Goal: Information Seeking & Learning: Learn about a topic

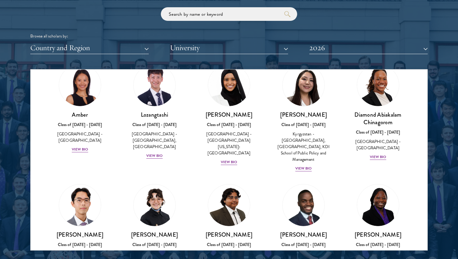
scroll to position [32, 0]
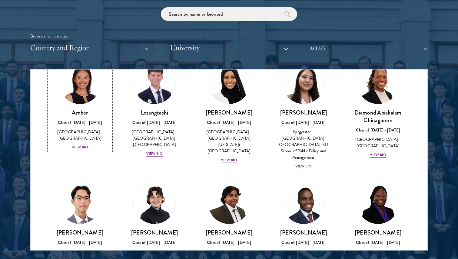
click at [79, 145] on div "View Bio" at bounding box center [80, 148] width 17 height 6
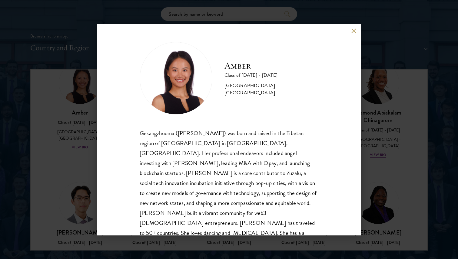
scroll to position [11, 0]
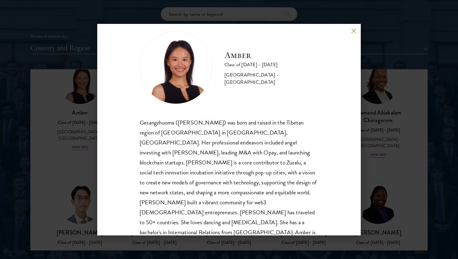
click at [352, 32] on button at bounding box center [353, 30] width 5 height 5
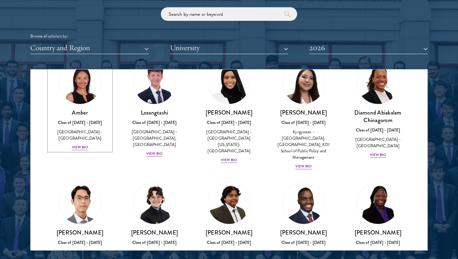
scroll to position [25, 0]
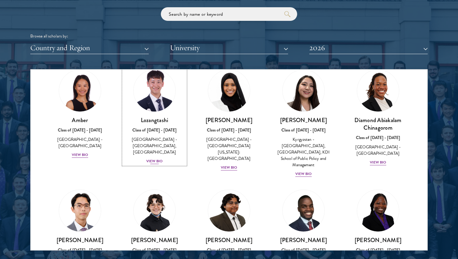
click at [155, 160] on div "View Bio" at bounding box center [154, 162] width 17 height 6
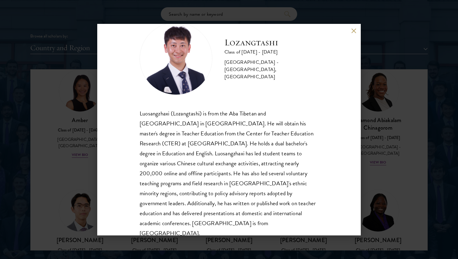
scroll to position [21, 0]
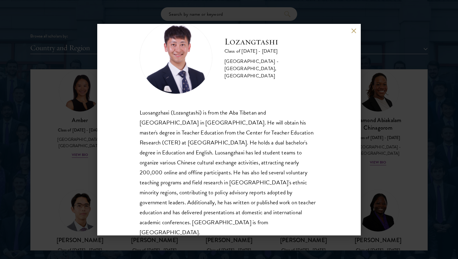
click at [353, 27] on div "Lozangtashi Class of [DATE] - [DATE] [GEOGRAPHIC_DATA] - [GEOGRAPHIC_DATA], [GE…" at bounding box center [228, 130] width 263 height 212
click at [353, 31] on button at bounding box center [353, 30] width 5 height 5
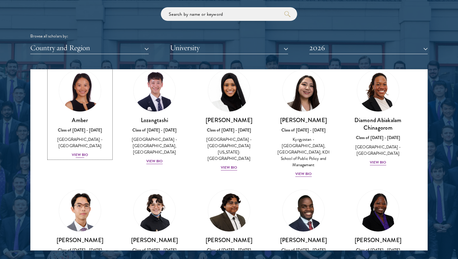
click at [81, 152] on div "View Bio" at bounding box center [80, 155] width 17 height 6
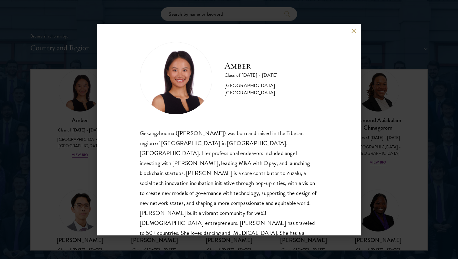
click at [353, 32] on button at bounding box center [353, 30] width 5 height 5
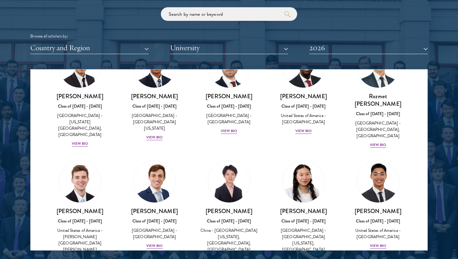
scroll to position [2761, 0]
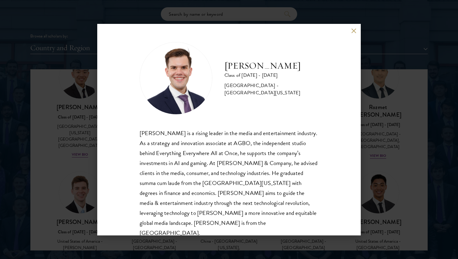
click at [368, 75] on div "[PERSON_NAME] Class of [DATE] - [DATE] [GEOGRAPHIC_DATA] - [GEOGRAPHIC_DATA][US…" at bounding box center [229, 129] width 458 height 259
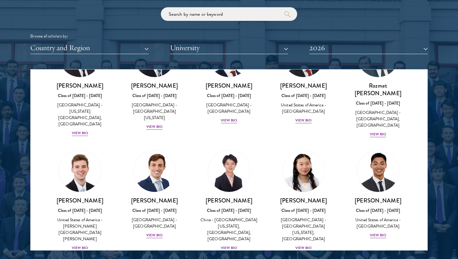
scroll to position [2782, 0]
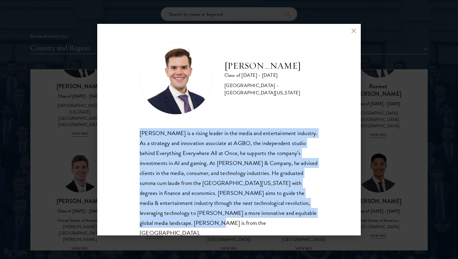
drag, startPoint x: 140, startPoint y: 133, endPoint x: 312, endPoint y: 212, distance: 189.7
click at [312, 212] on div "[PERSON_NAME] is a rising leader in the media and entertainment industry. As a …" at bounding box center [228, 183] width 179 height 110
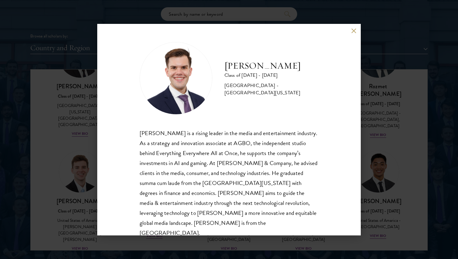
click at [354, 34] on div "[PERSON_NAME] Class of [DATE] - [DATE] [GEOGRAPHIC_DATA] - [GEOGRAPHIC_DATA][US…" at bounding box center [228, 130] width 263 height 212
click at [355, 27] on div "[PERSON_NAME] Class of [DATE] - [DATE] [GEOGRAPHIC_DATA] - [GEOGRAPHIC_DATA][US…" at bounding box center [228, 130] width 263 height 212
click at [353, 30] on button at bounding box center [353, 30] width 5 height 5
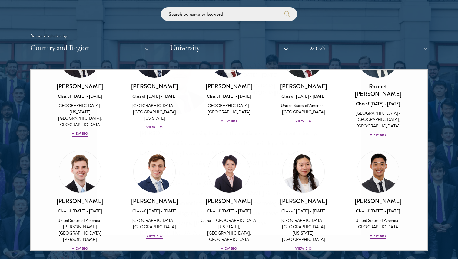
scroll to position [2769, 0]
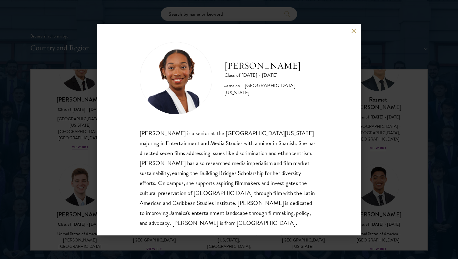
scroll to position [1, 0]
click at [351, 34] on div "[PERSON_NAME] Class of [DATE] - [DATE] [GEOGRAPHIC_DATA] - [GEOGRAPHIC_DATA][US…" at bounding box center [228, 130] width 263 height 212
click at [353, 31] on button at bounding box center [353, 30] width 5 height 5
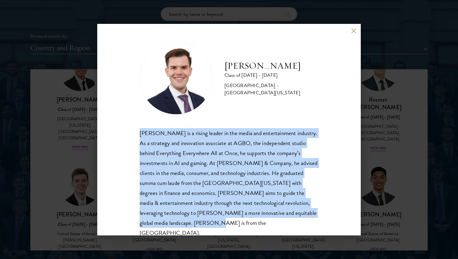
drag, startPoint x: 141, startPoint y: 133, endPoint x: 308, endPoint y: 211, distance: 184.4
click at [308, 211] on div "[PERSON_NAME] is a rising leader in the media and entertainment industry. As a …" at bounding box center [228, 183] width 179 height 110
copy div "[PERSON_NAME] is a rising leader in the media and entertainment industry. As a …"
click at [351, 31] on button at bounding box center [353, 30] width 5 height 5
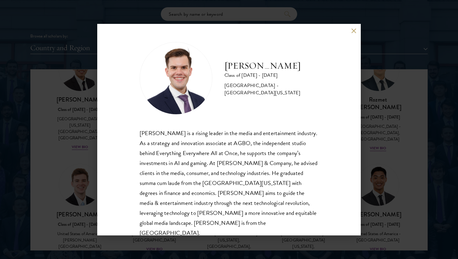
click at [356, 29] on div "[PERSON_NAME] Class of [DATE] - [DATE] [GEOGRAPHIC_DATA] - [GEOGRAPHIC_DATA][US…" at bounding box center [228, 130] width 263 height 212
click at [353, 33] on button at bounding box center [353, 30] width 5 height 5
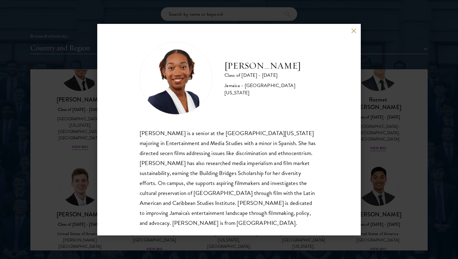
click at [353, 30] on button at bounding box center [353, 30] width 5 height 5
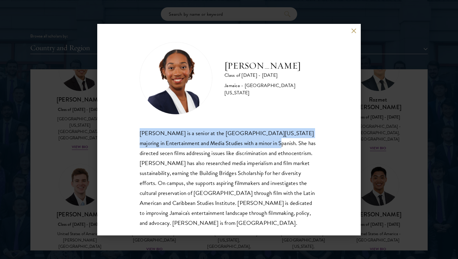
drag, startPoint x: 140, startPoint y: 133, endPoint x: 270, endPoint y: 143, distance: 130.5
click at [270, 143] on div "[PERSON_NAME] is a senior at the [GEOGRAPHIC_DATA][US_STATE] majoring in Entert…" at bounding box center [228, 178] width 179 height 100
copy div "[PERSON_NAME] is a senior at the [GEOGRAPHIC_DATA][US_STATE] majoring in Entert…"
click at [351, 31] on button at bounding box center [353, 30] width 5 height 5
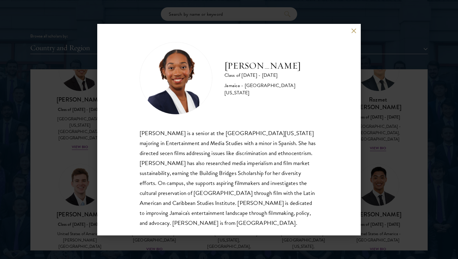
click at [353, 31] on button at bounding box center [353, 30] width 5 height 5
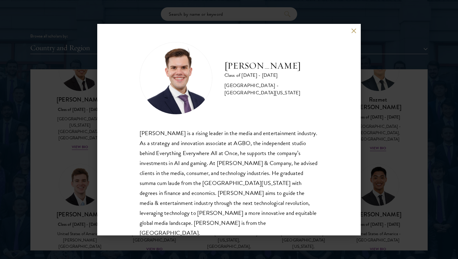
click at [374, 41] on div "[PERSON_NAME] Class of [DATE] - [DATE] [GEOGRAPHIC_DATA] - [GEOGRAPHIC_DATA][US…" at bounding box center [229, 129] width 458 height 259
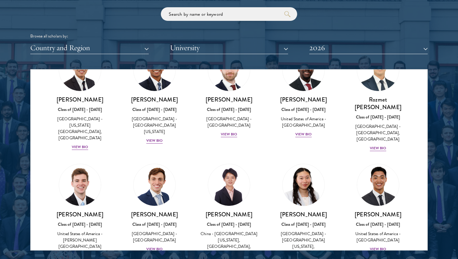
scroll to position [2720, 0]
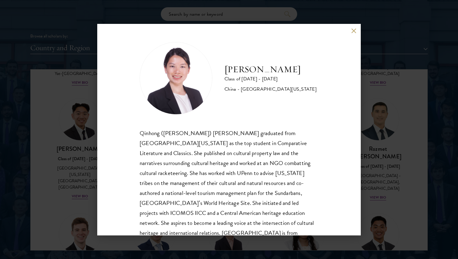
click at [373, 68] on div "[PERSON_NAME] Class of [DATE] - [DATE] [GEOGRAPHIC_DATA] - [GEOGRAPHIC_DATA][US…" at bounding box center [229, 129] width 458 height 259
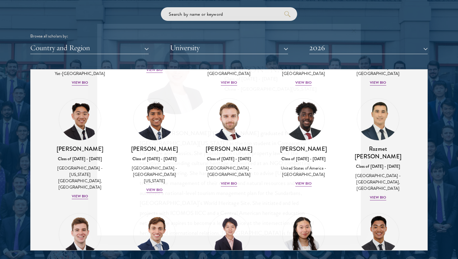
scroll to position [2723, 0]
